Goal: Obtain resource: Obtain resource

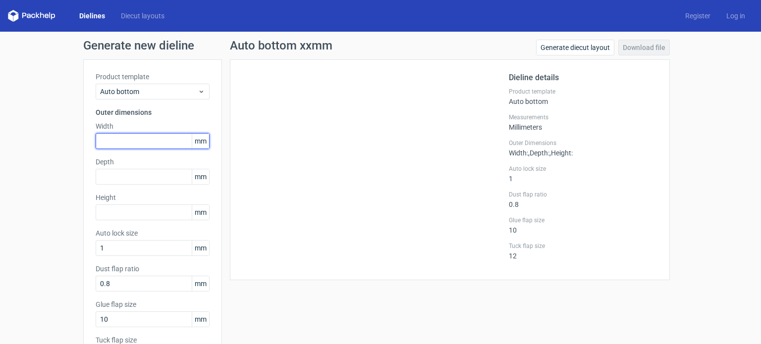
click at [143, 140] on input "text" at bounding box center [153, 141] width 114 height 16
type input "79"
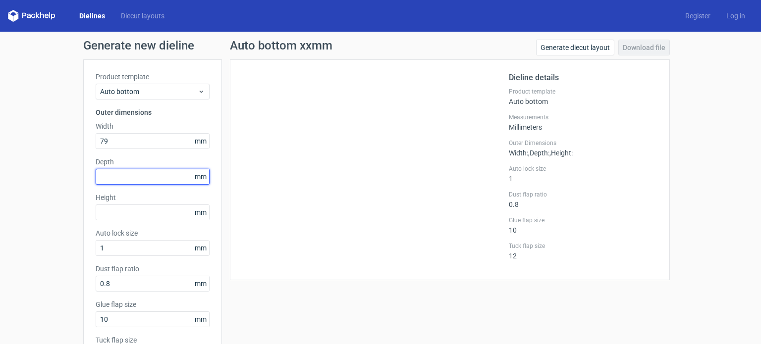
click at [163, 176] on input "text" at bounding box center [153, 177] width 114 height 16
type input "79"
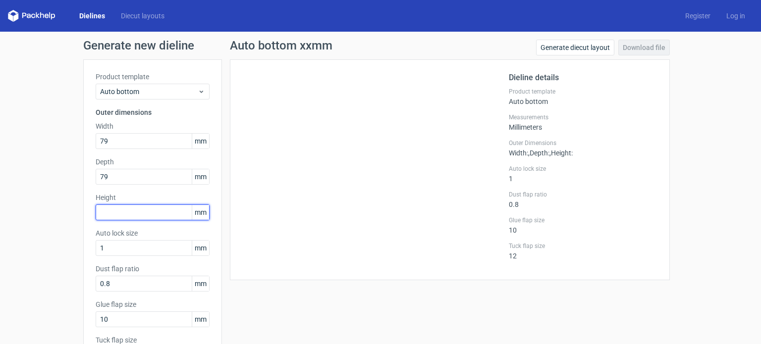
click at [145, 216] on input "text" at bounding box center [153, 213] width 114 height 16
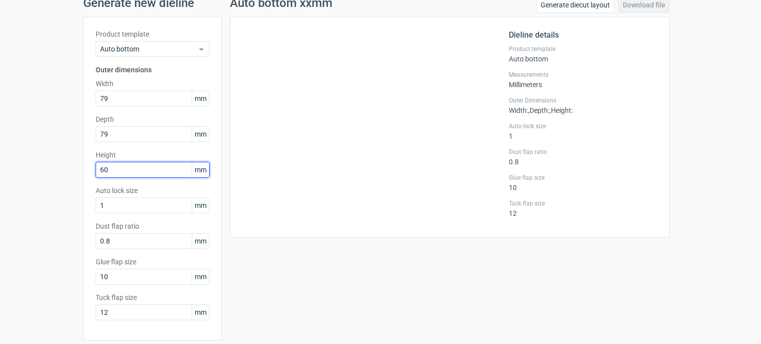
scroll to position [79, 0]
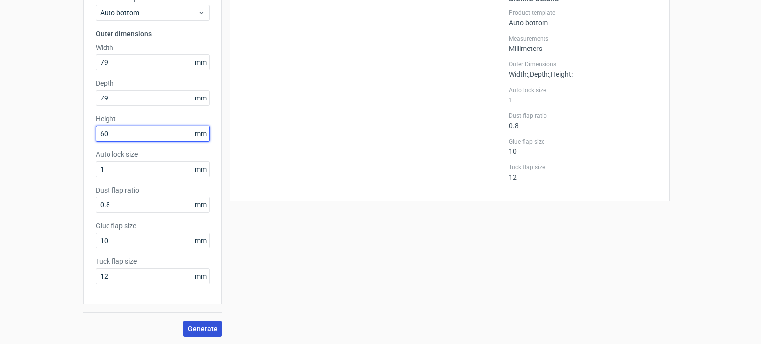
type input "60"
click at [202, 328] on span "Generate" at bounding box center [203, 329] width 30 height 7
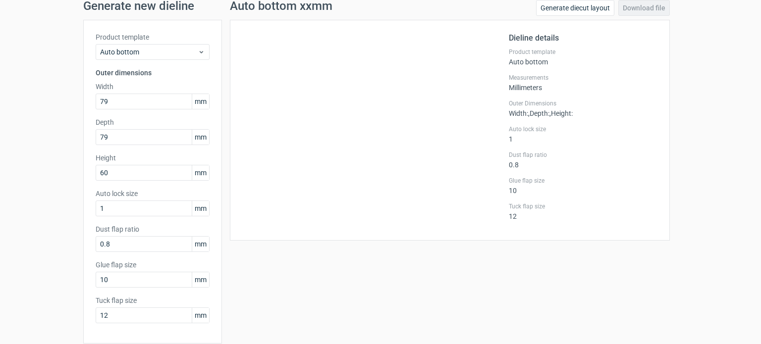
scroll to position [0, 0]
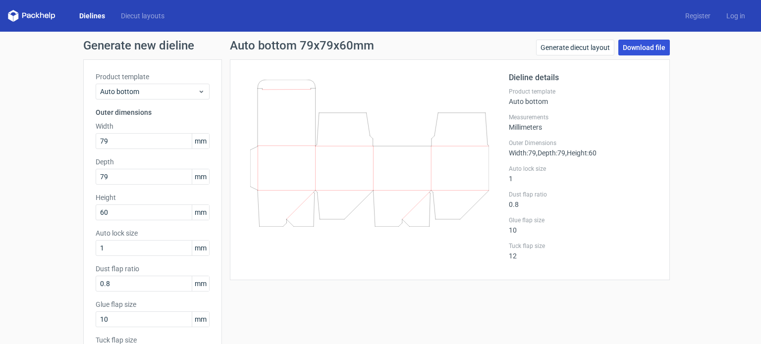
click at [648, 45] on link "Download file" at bounding box center [644, 48] width 52 height 16
